Goal: Task Accomplishment & Management: Use online tool/utility

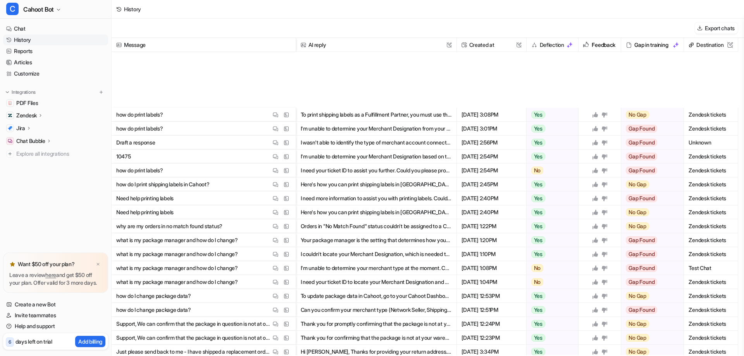
click at [312, 19] on div "Export chats" at bounding box center [428, 28] width 633 height 19
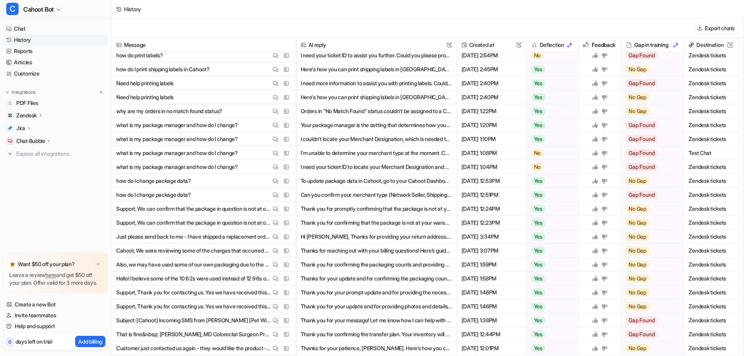
click at [283, 12] on div "History" at bounding box center [428, 9] width 633 height 19
click at [216, 17] on div "History" at bounding box center [428, 9] width 633 height 19
click at [276, 21] on div "Export chats" at bounding box center [428, 28] width 633 height 19
click at [311, 21] on div "Export chats" at bounding box center [428, 28] width 633 height 19
click at [307, 21] on div "Export chats" at bounding box center [428, 28] width 633 height 19
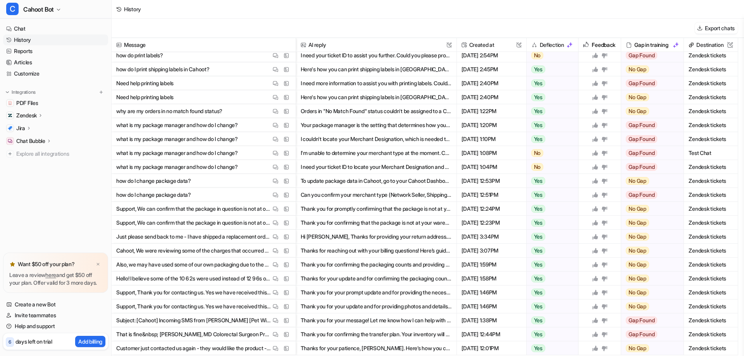
click at [280, 25] on div "Export chats" at bounding box center [428, 28] width 633 height 19
click at [265, 29] on div "Export chats" at bounding box center [428, 28] width 633 height 19
click at [304, 17] on div "History" at bounding box center [428, 9] width 633 height 19
click at [233, 29] on div "Export chats" at bounding box center [428, 28] width 633 height 19
